Goal: Task Accomplishment & Management: Manage account settings

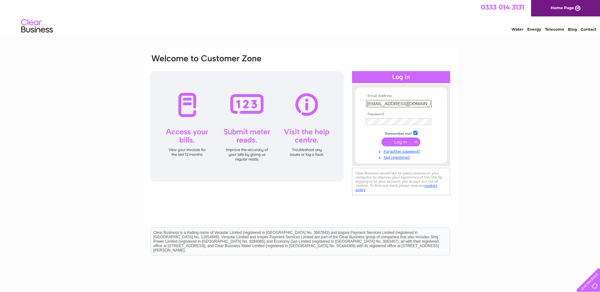
drag, startPoint x: 425, startPoint y: 103, endPoint x: 335, endPoint y: 98, distance: 90.0
click at [337, 97] on div "Email Address: finance@orevalleyha.org.uk Password:" at bounding box center [300, 125] width 301 height 143
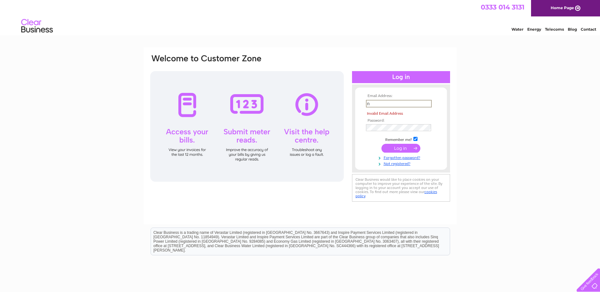
type input "nclark@orevalleyha.org.uk"
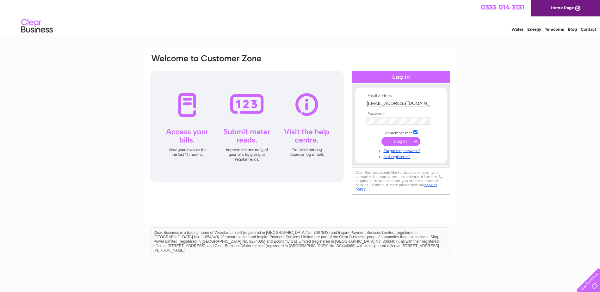
click at [391, 142] on input "submit" at bounding box center [401, 141] width 39 height 9
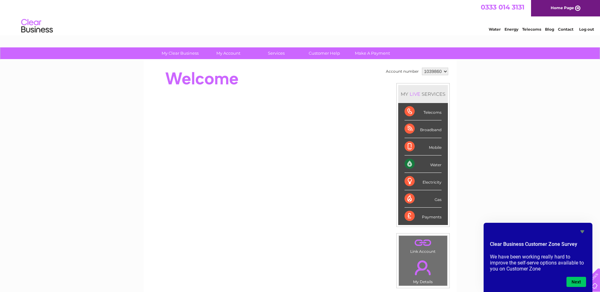
click at [445, 72] on select "1039860" at bounding box center [435, 72] width 26 height 8
click at [584, 28] on link "Log out" at bounding box center [586, 29] width 15 height 5
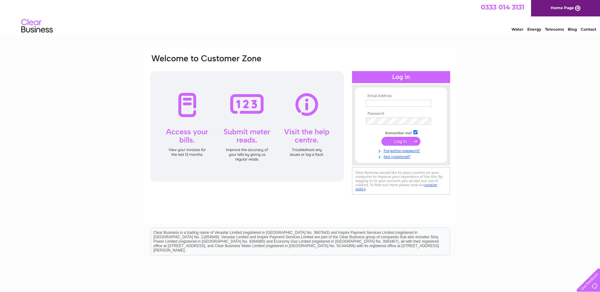
type input "[EMAIL_ADDRESS][DOMAIN_NAME]"
click at [394, 140] on input "submit" at bounding box center [401, 141] width 39 height 9
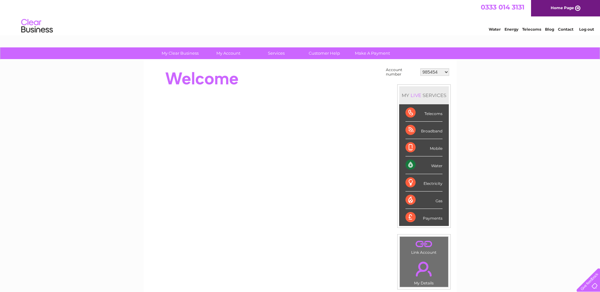
click at [446, 71] on select "985454 30282785" at bounding box center [435, 72] width 29 height 8
click at [473, 86] on div "My Clear Business Login Details My Details My Preferences Link Account My Accou…" at bounding box center [300, 225] width 600 height 357
